Goal: Obtain resource: Obtain resource

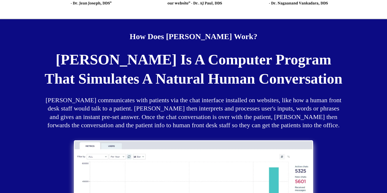
scroll to position [1773, 0]
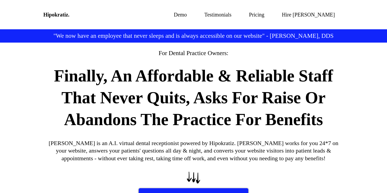
drag, startPoint x: 59, startPoint y: 18, endPoint x: 58, endPoint y: 22, distance: 3.8
click at [59, 18] on div "Hipokratiz." at bounding box center [56, 14] width 26 height 13
copy strong "Hipokratiz"
